Goal: Task Accomplishment & Management: Use online tool/utility

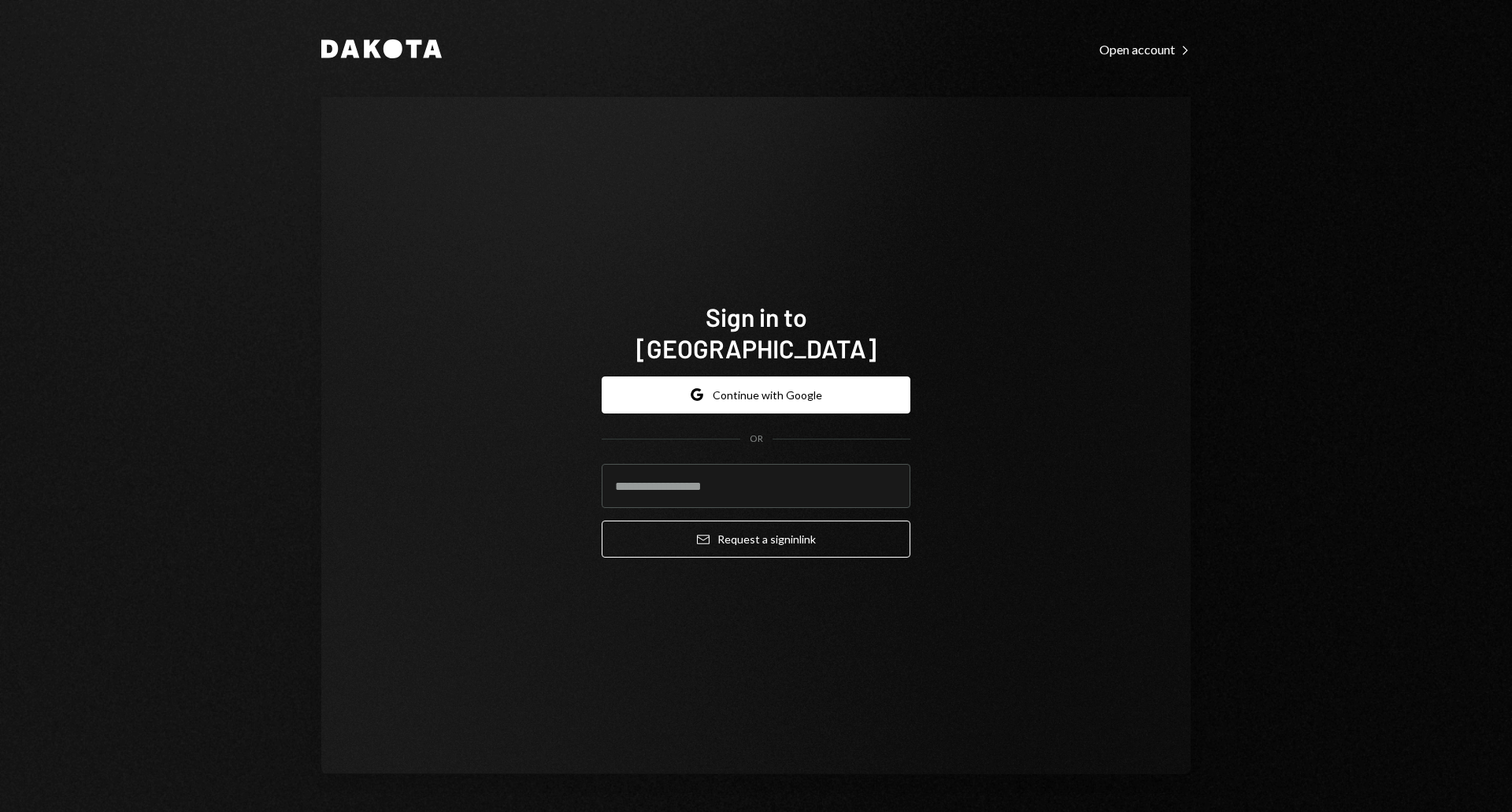
click at [0, 811] on com-1password-button at bounding box center [0, 812] width 0 height 0
click at [784, 379] on button "Google Continue with Google" at bounding box center [755, 395] width 309 height 37
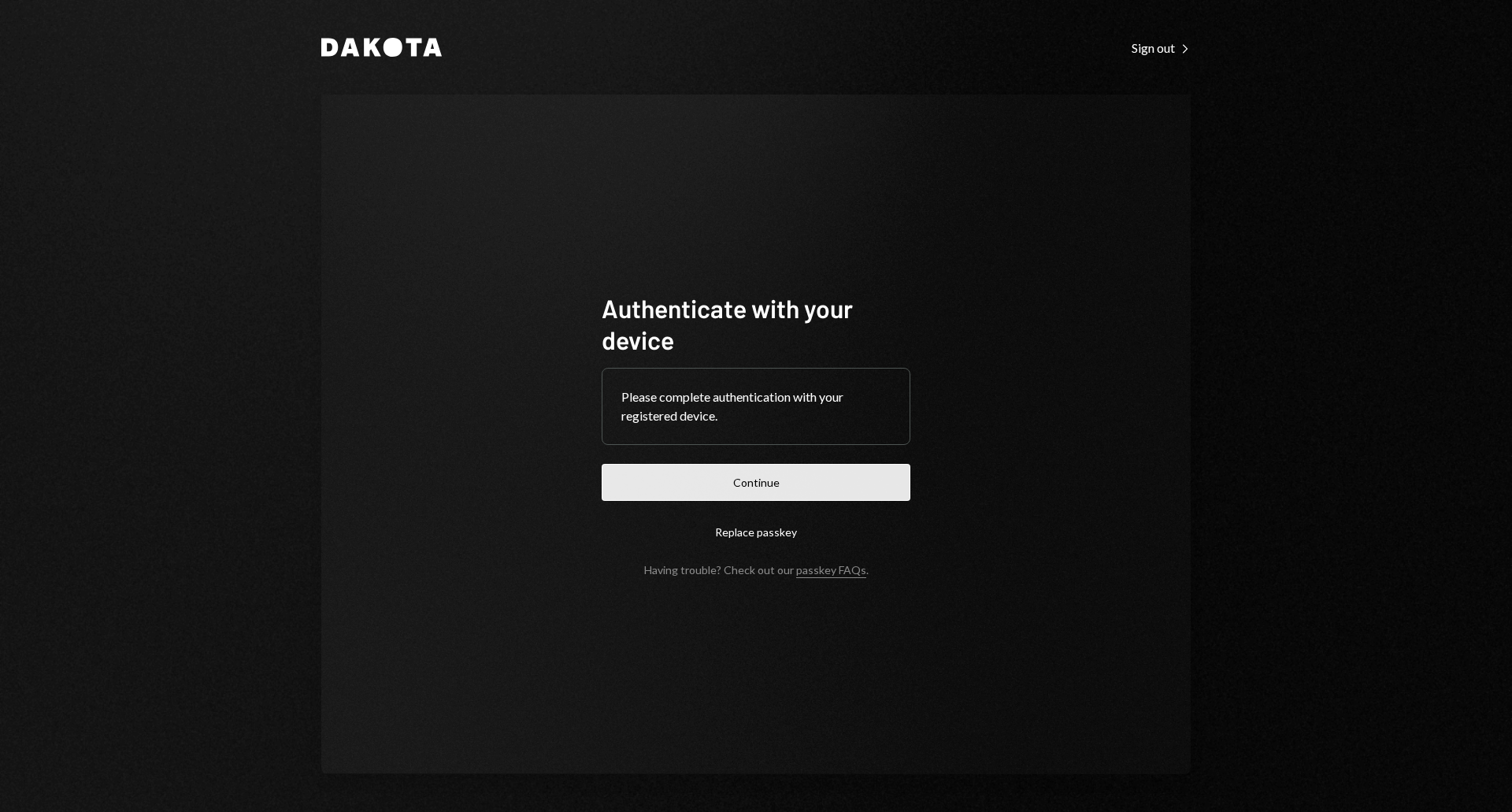
click at [751, 481] on button "Continue" at bounding box center [755, 482] width 309 height 37
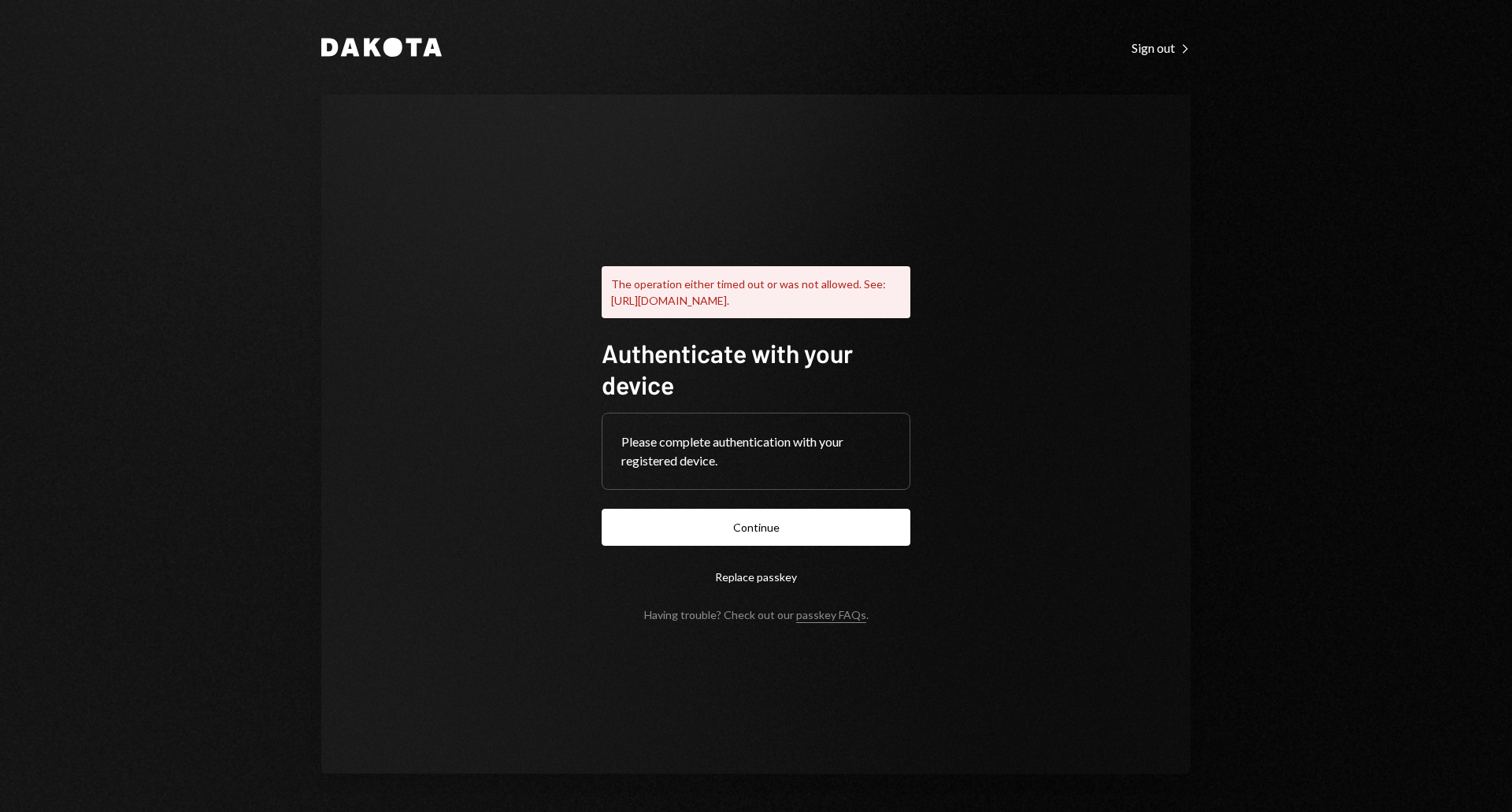
click at [1154, 466] on div "The operation either timed out or was not allowed. See: [URL][DOMAIN_NAME]. Aut…" at bounding box center [755, 434] width 869 height 679
click at [796, 529] on button "Continue" at bounding box center [755, 526] width 309 height 37
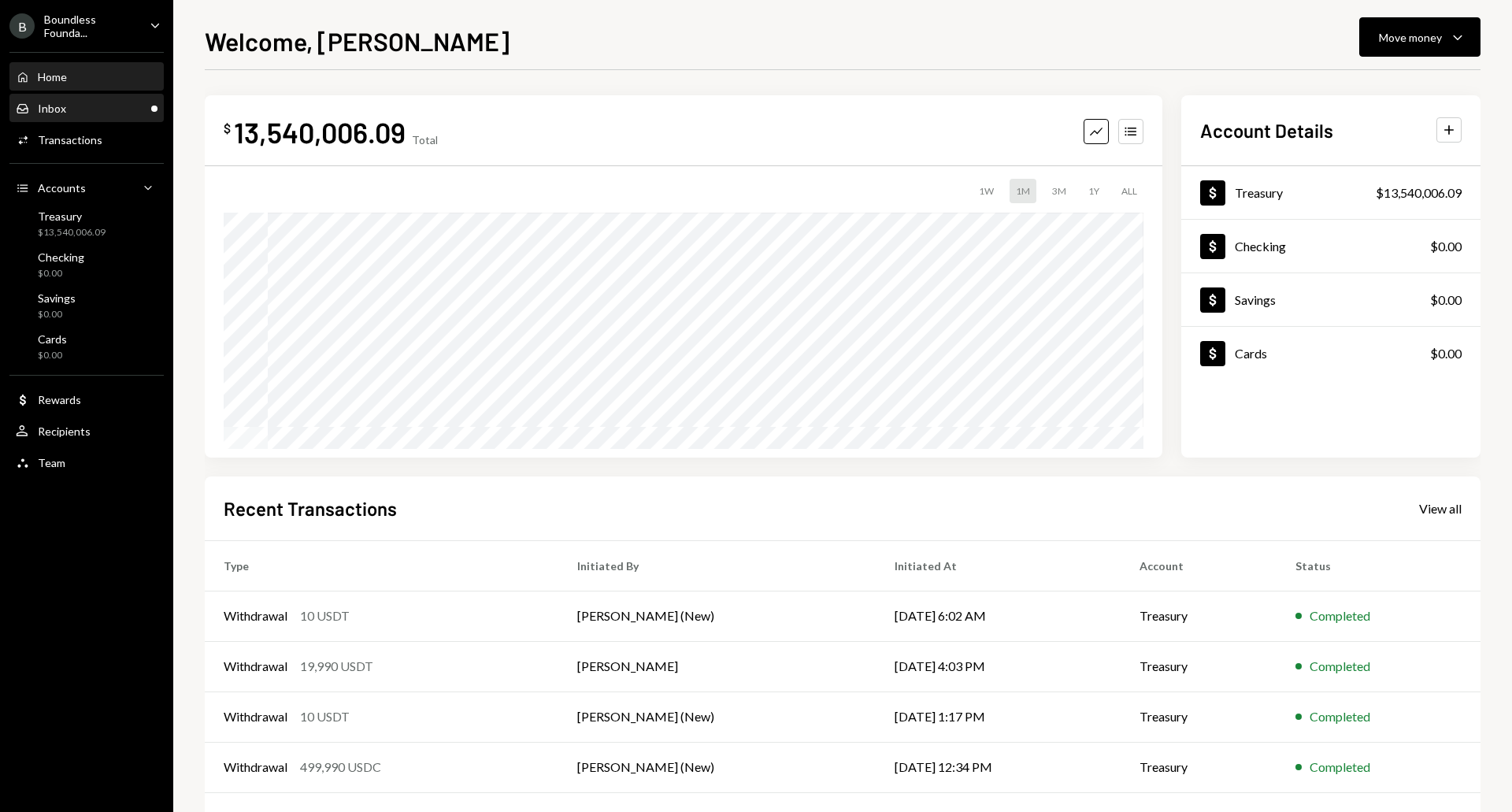
drag, startPoint x: 1276, startPoint y: 19, endPoint x: 73, endPoint y: 114, distance: 1206.7
click at [73, 114] on div "Inbox Inbox" at bounding box center [87, 109] width 142 height 14
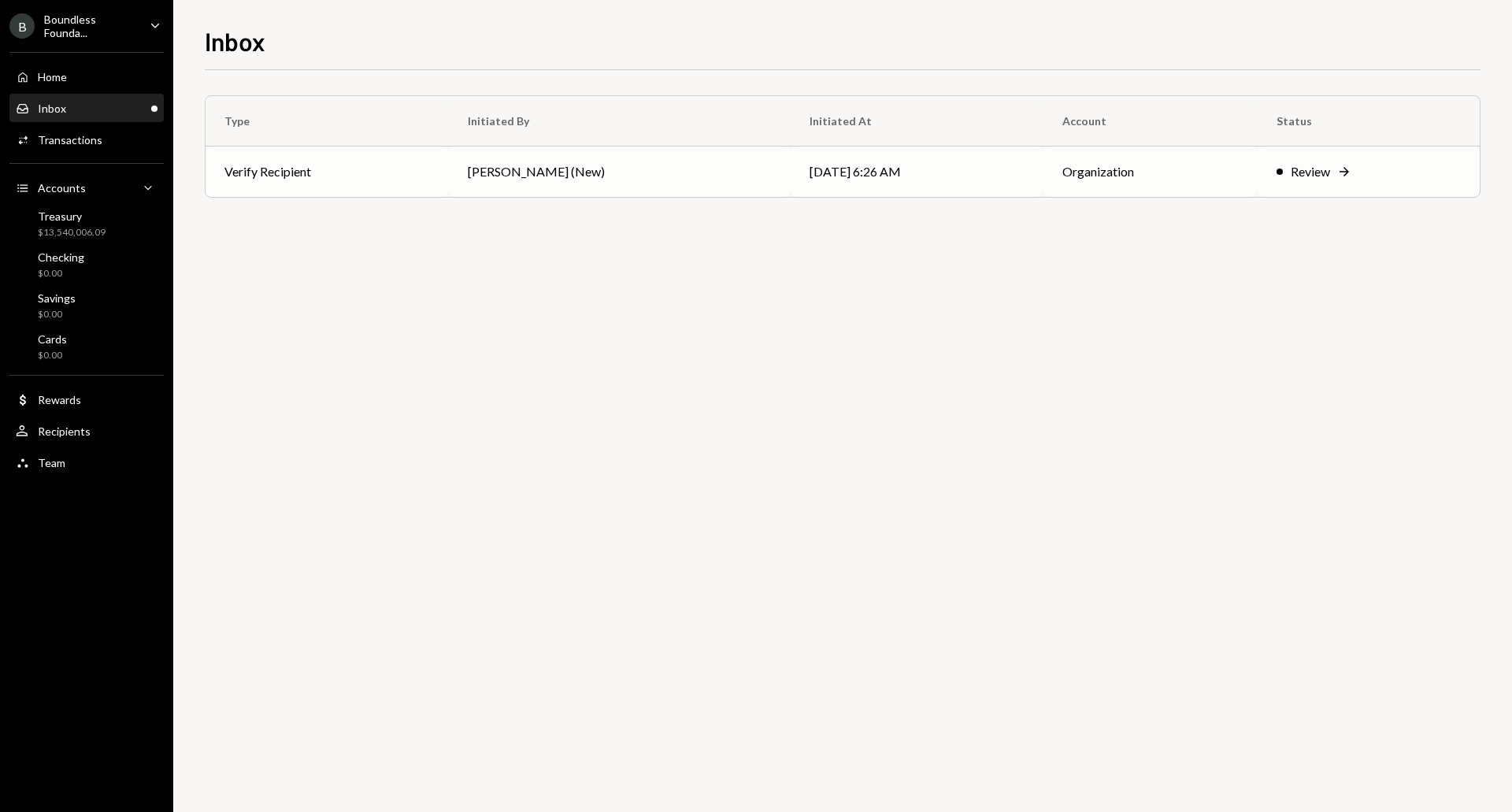
click at [379, 169] on td "Verify Recipient" at bounding box center [327, 172] width 243 height 51
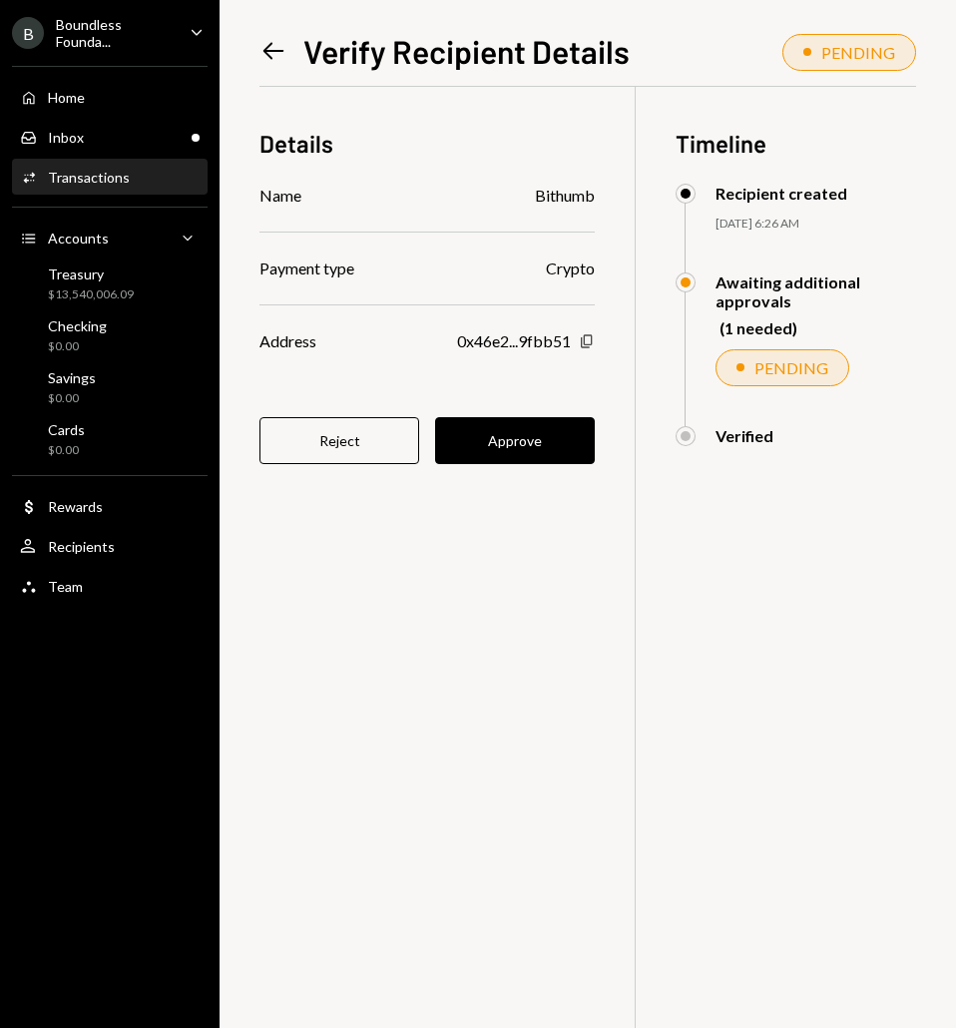
click at [582, 338] on icon "button" at bounding box center [586, 341] width 11 height 13
click at [537, 449] on button "Approve" at bounding box center [515, 440] width 160 height 47
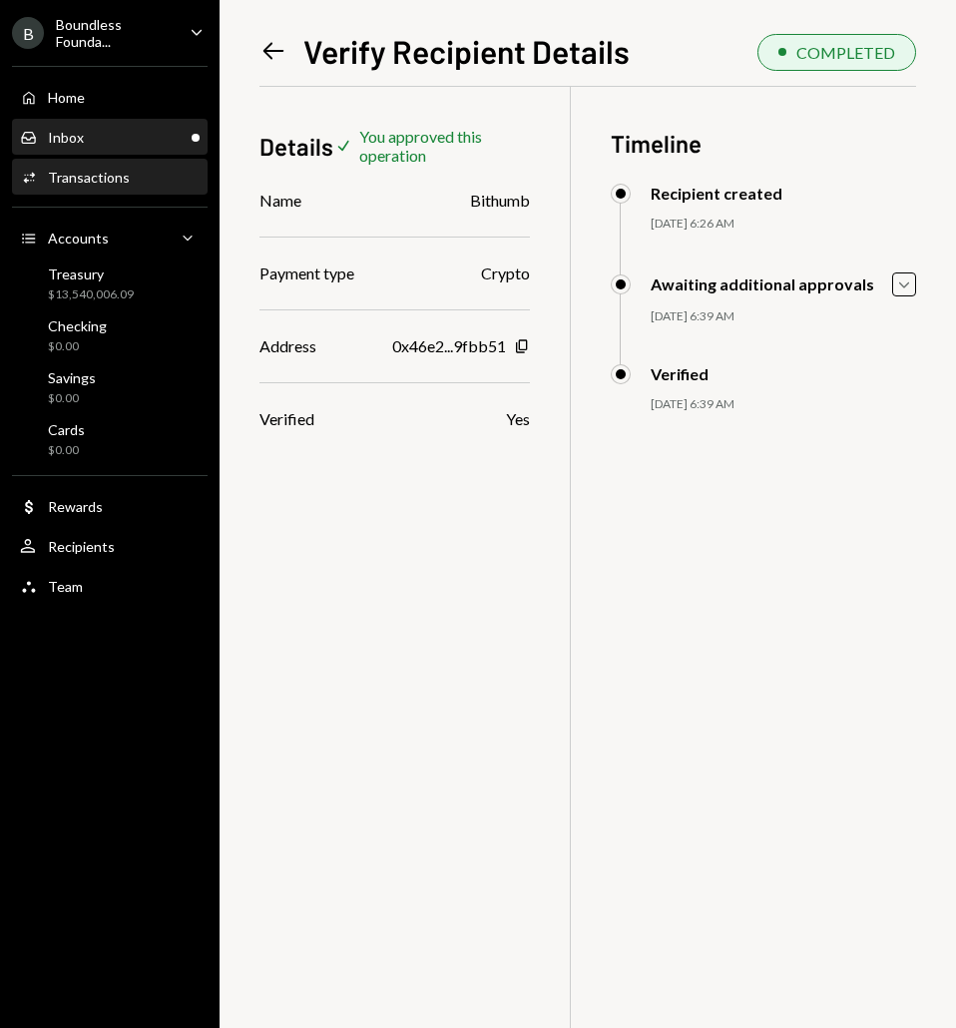
click at [85, 138] on div "Inbox Inbox" at bounding box center [110, 138] width 180 height 18
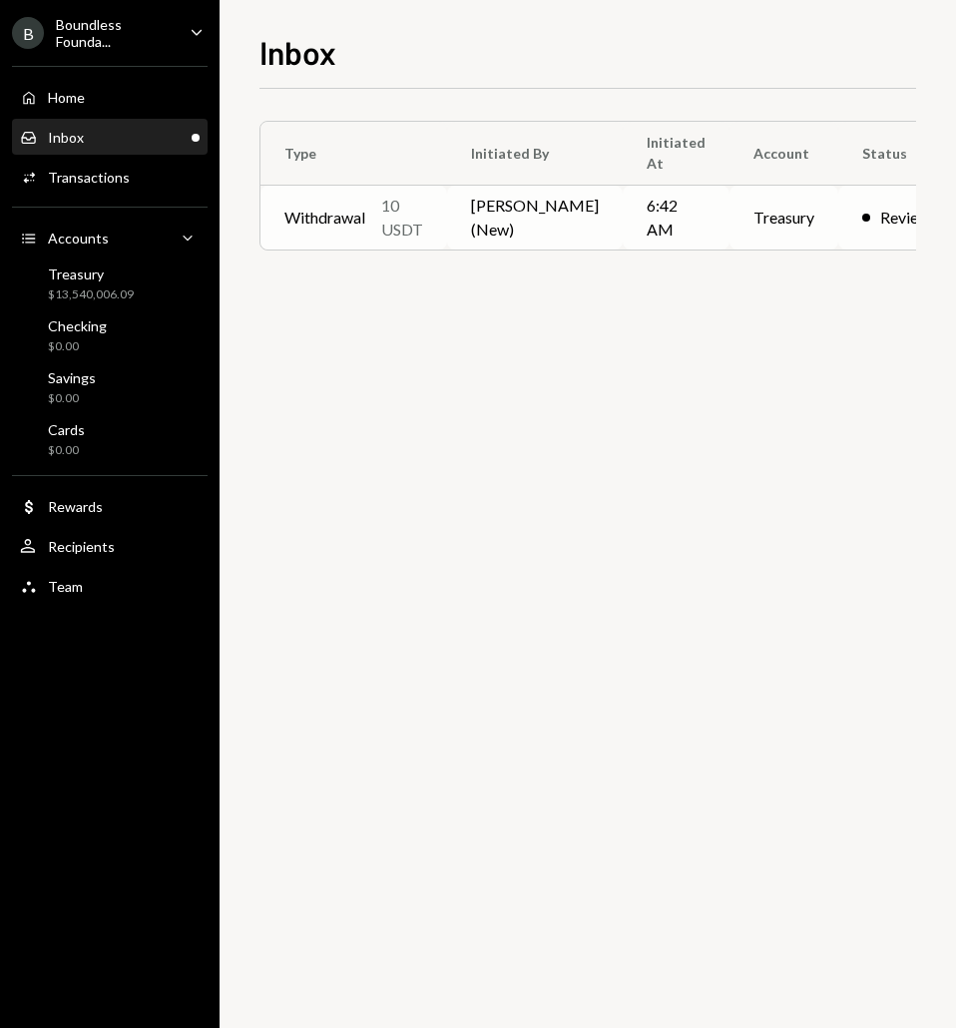
click at [729, 224] on td "Treasury" at bounding box center [783, 218] width 109 height 64
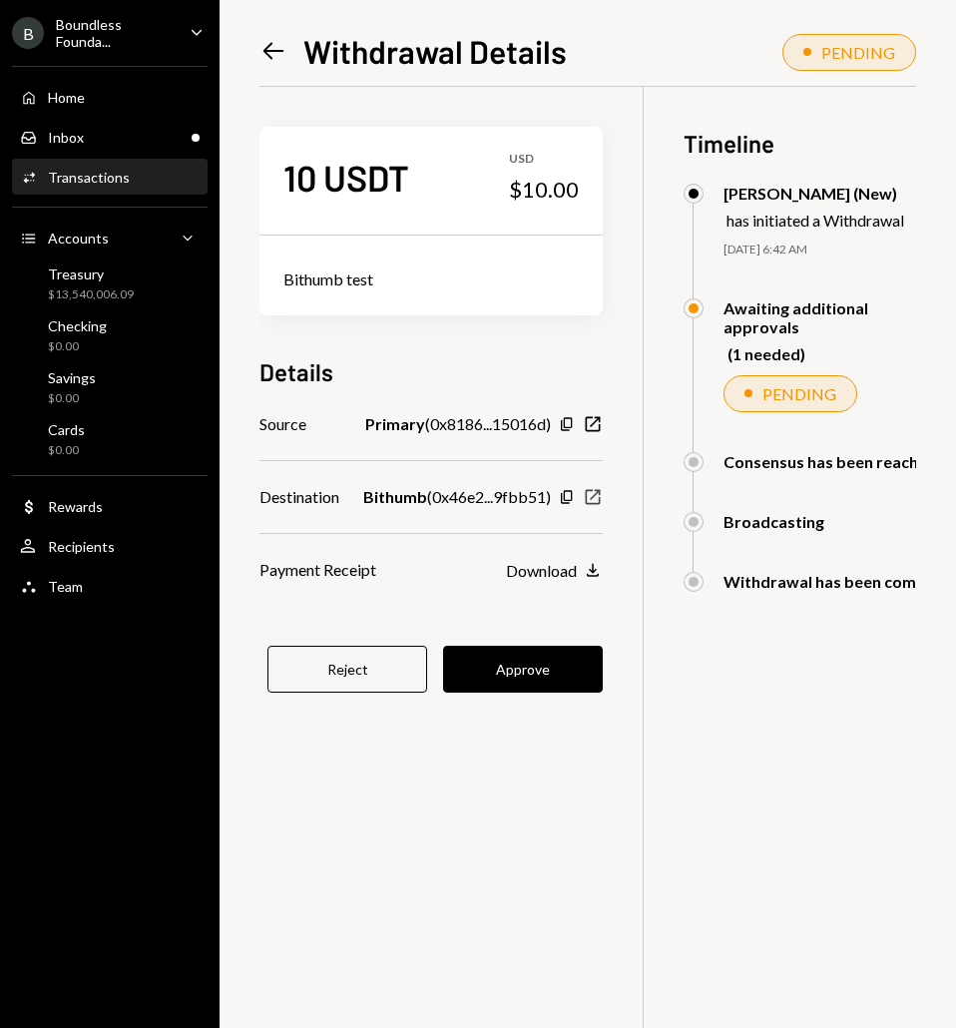
click at [595, 493] on icon "New Window" at bounding box center [593, 497] width 20 height 20
click at [542, 662] on button "Approve" at bounding box center [523, 668] width 160 height 47
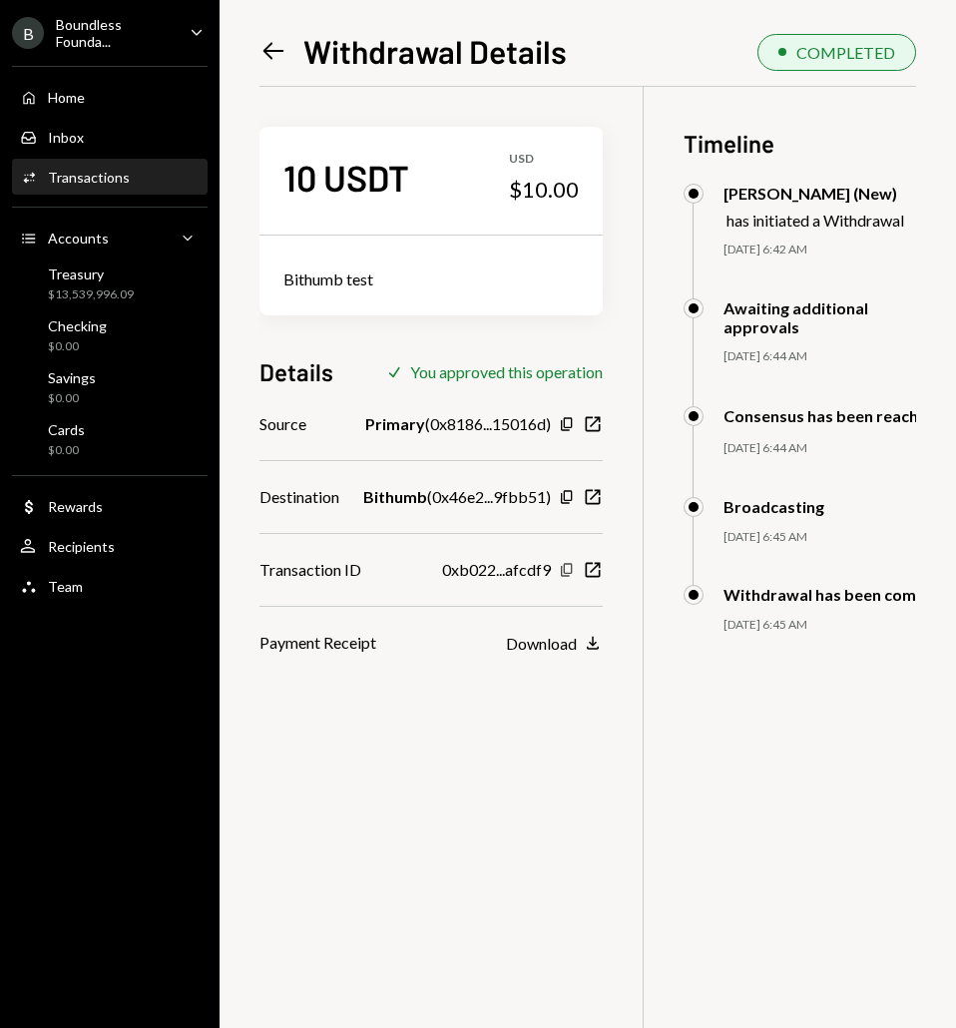
click at [567, 568] on icon "Copy" at bounding box center [567, 570] width 16 height 16
